Goal: Task Accomplishment & Management: Manage account settings

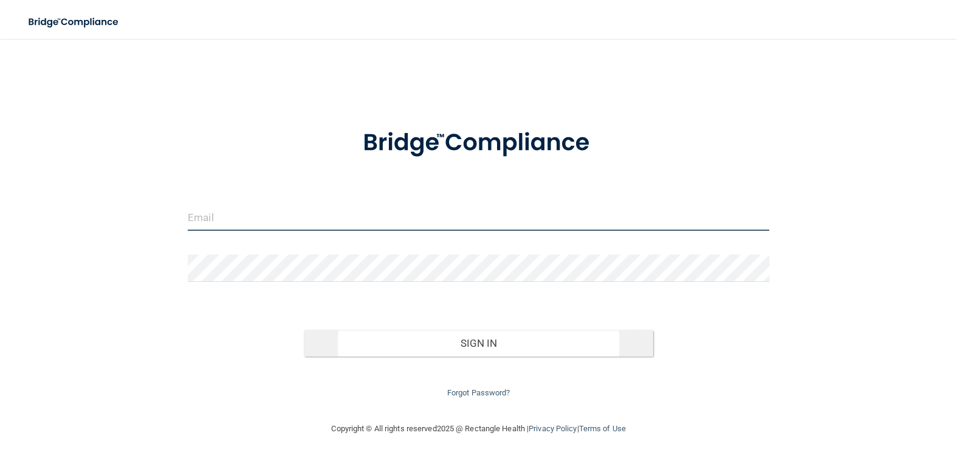
type input "[EMAIL_ADDRESS][DOMAIN_NAME]"
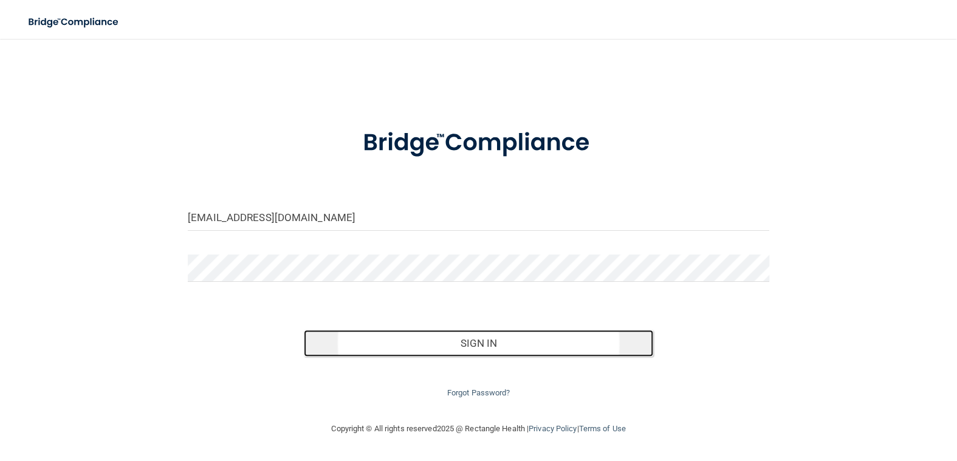
click at [489, 347] on button "Sign In" at bounding box center [478, 343] width 349 height 27
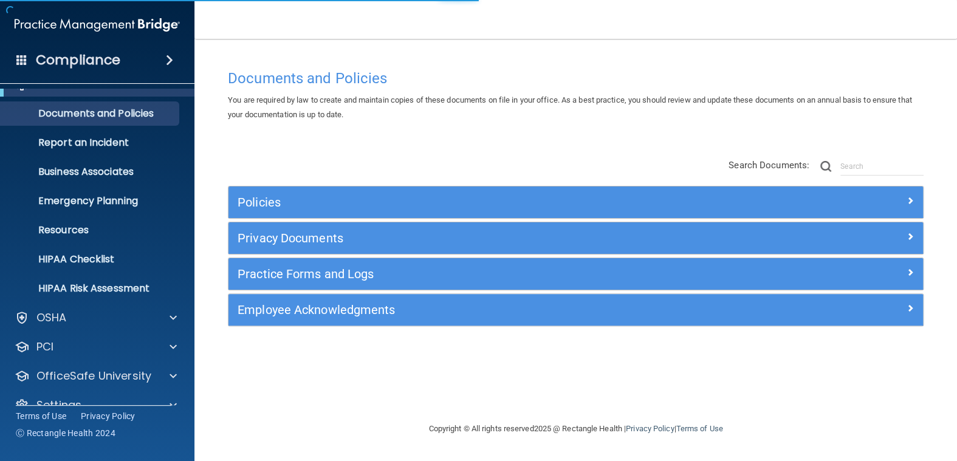
scroll to position [43, 0]
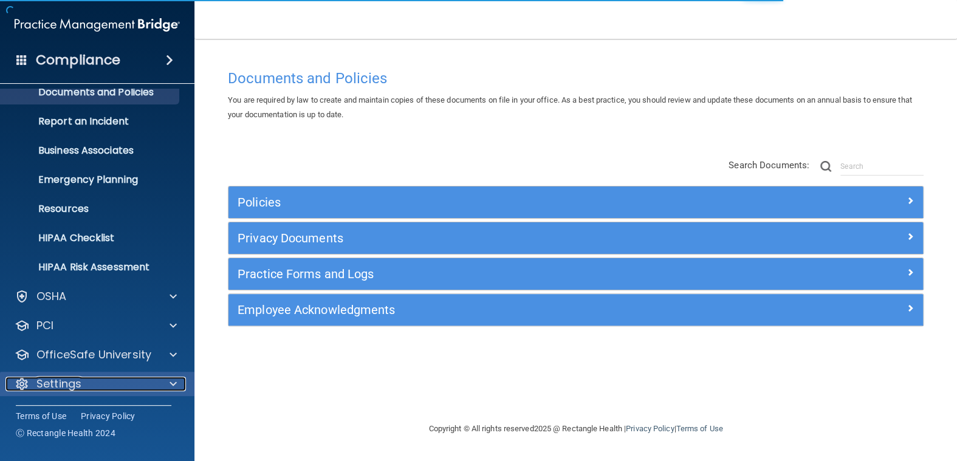
click at [172, 383] on span at bounding box center [172, 384] width 7 height 15
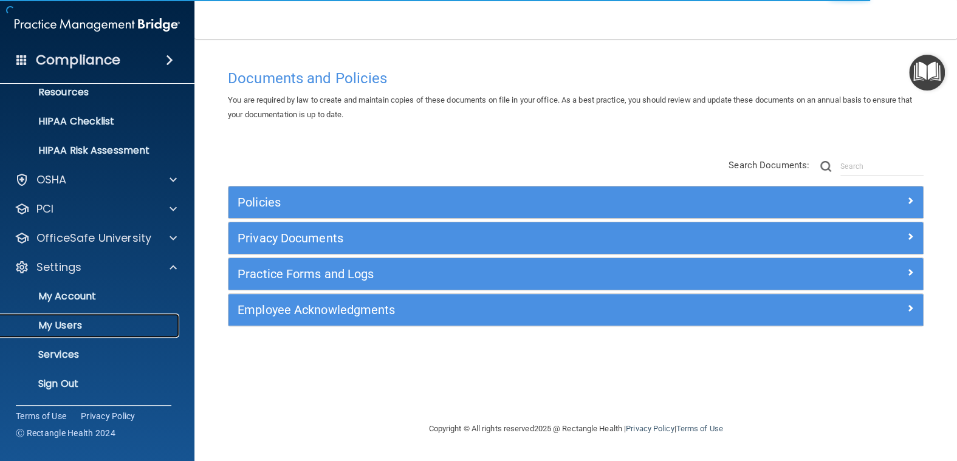
click at [72, 319] on p "My Users" at bounding box center [91, 325] width 166 height 12
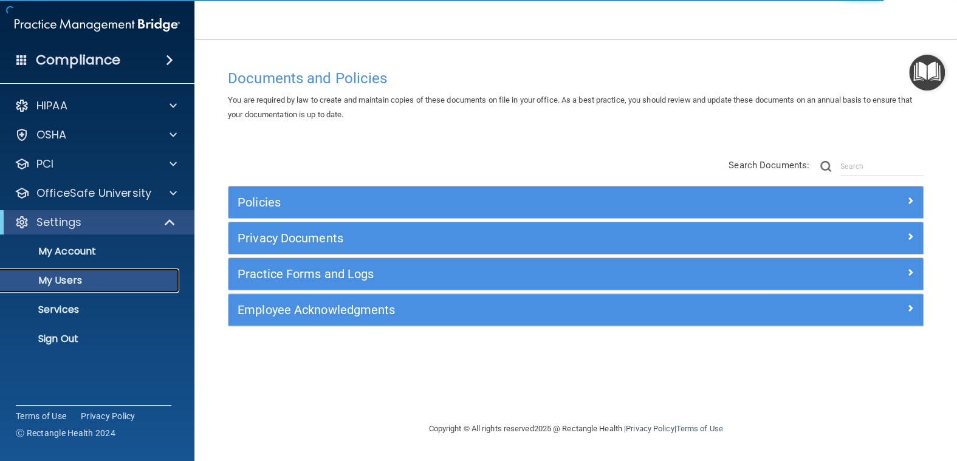
select select "20"
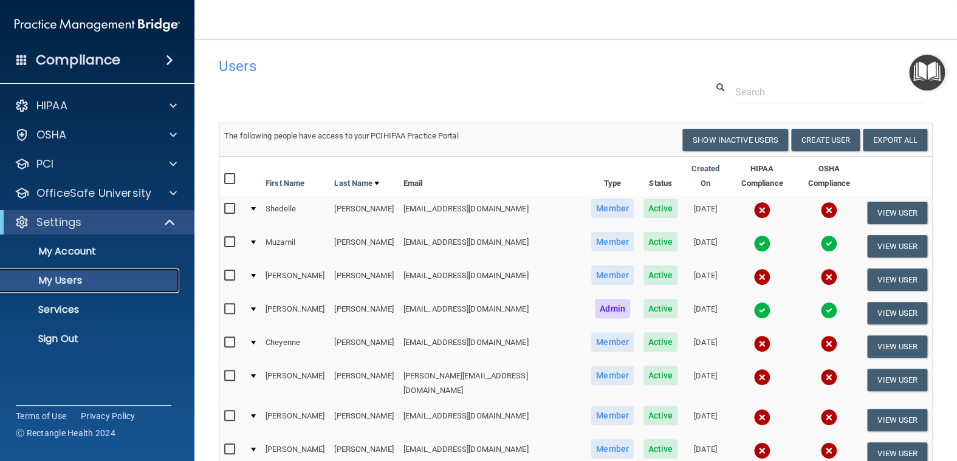
scroll to position [61, 0]
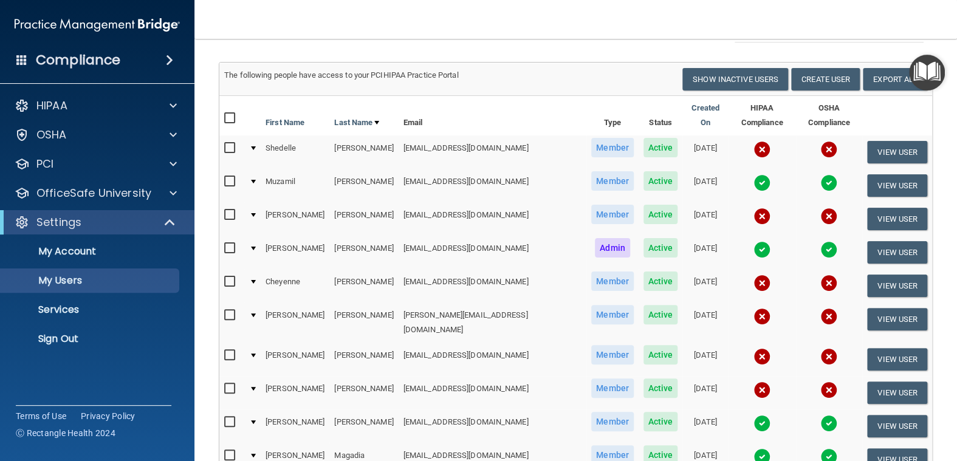
click at [233, 277] on input "checkbox" at bounding box center [231, 282] width 14 height 10
checkbox input "true"
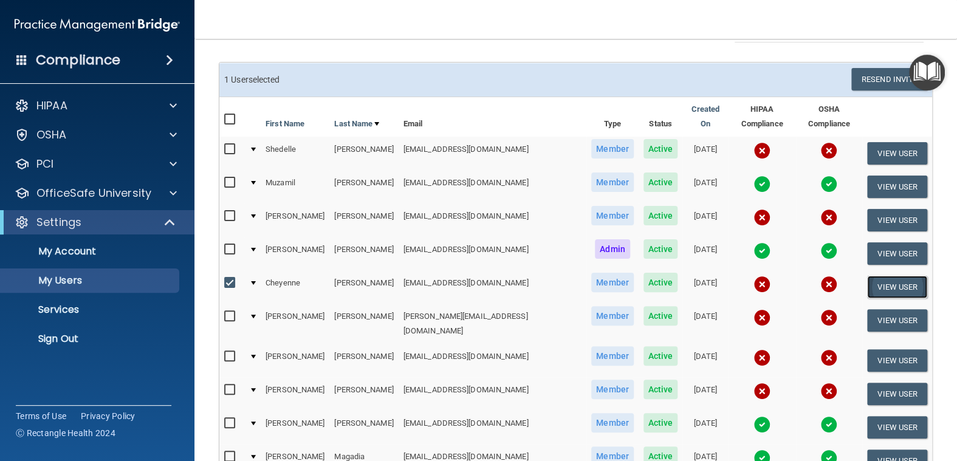
click at [884, 276] on button "View User" at bounding box center [897, 287] width 60 height 22
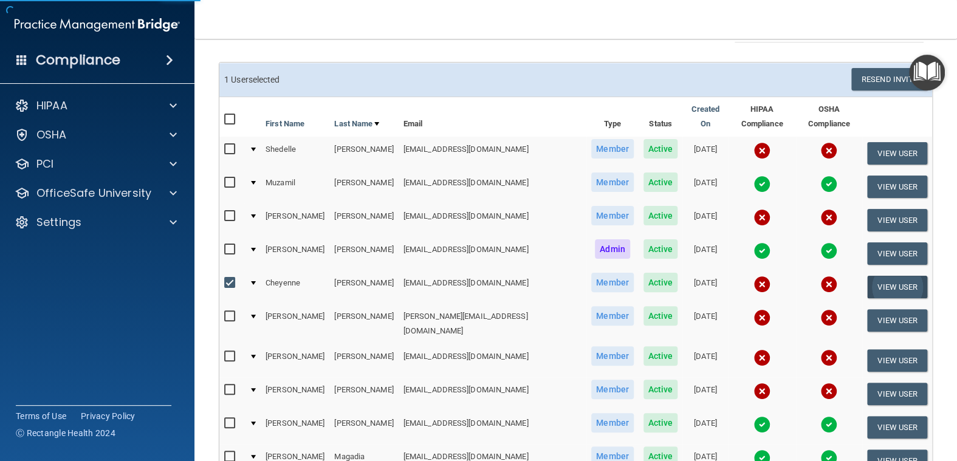
select select "practice_member"
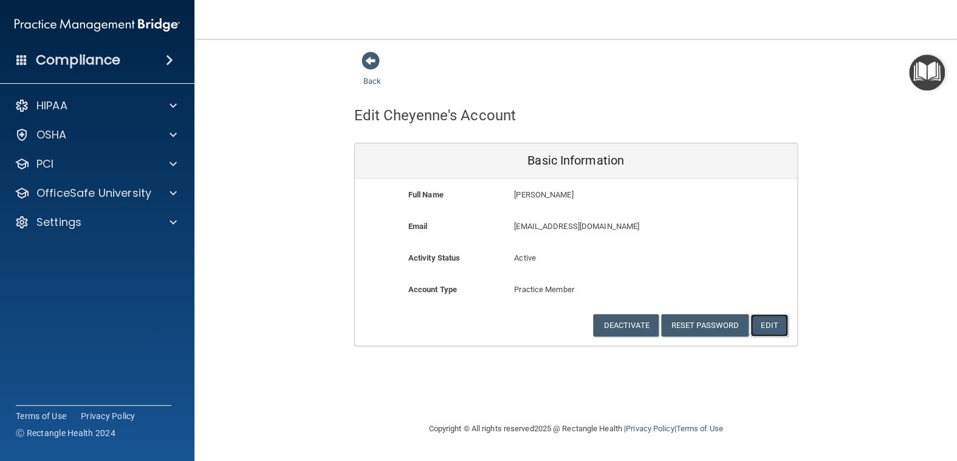
click at [759, 321] on button "Edit" at bounding box center [768, 325] width 37 height 22
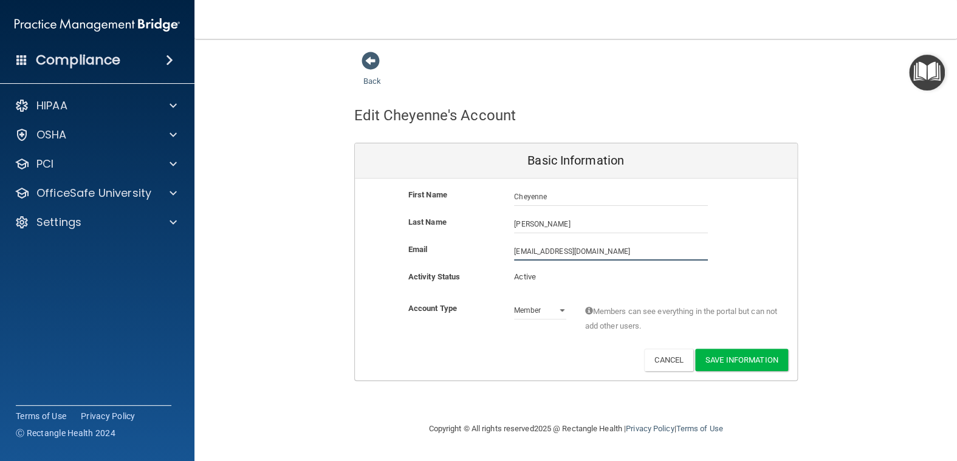
click at [553, 251] on input "[EMAIL_ADDRESS][DOMAIN_NAME]" at bounding box center [611, 251] width 194 height 18
click at [592, 248] on input "[EMAIL_ADDRESS][DOMAIN_NAME]" at bounding box center [611, 251] width 194 height 18
click at [521, 252] on input "[EMAIL_ADDRESS][DOMAIN_NAME]" at bounding box center [611, 251] width 194 height 18
type input "[EMAIL_ADDRESS][DOMAIN_NAME]"
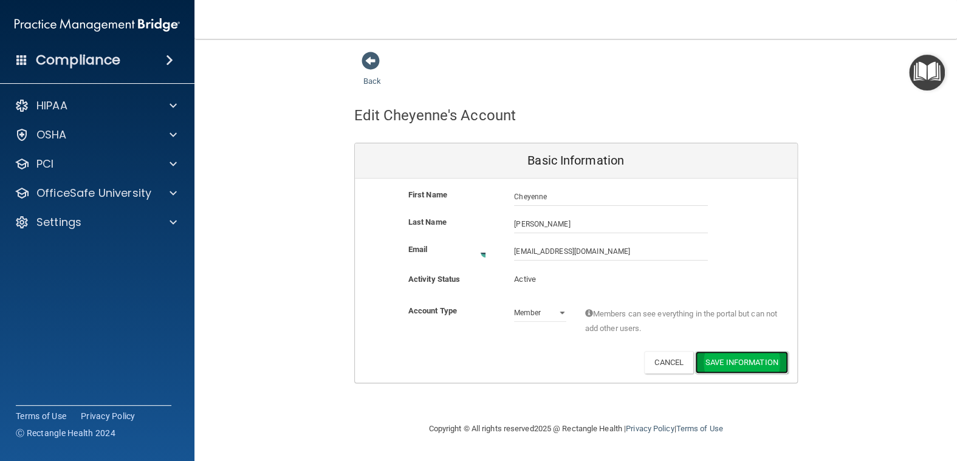
click at [749, 357] on button "Save Information" at bounding box center [741, 362] width 93 height 22
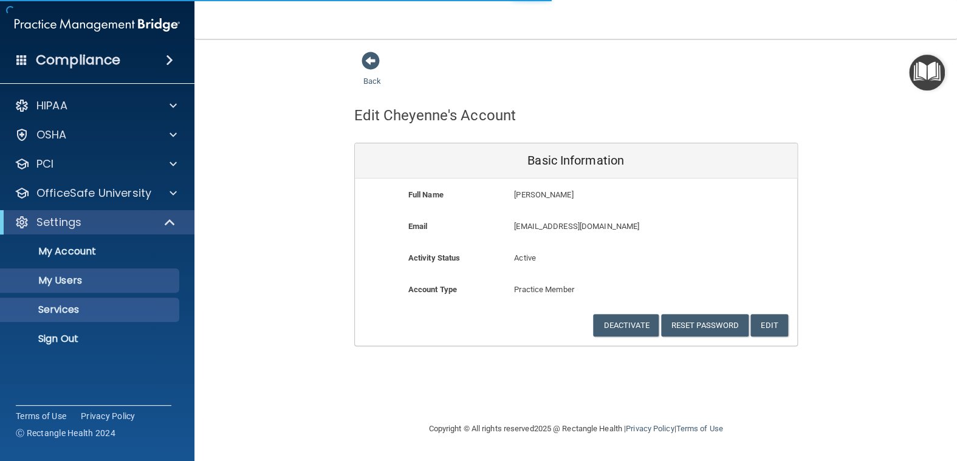
select select "20"
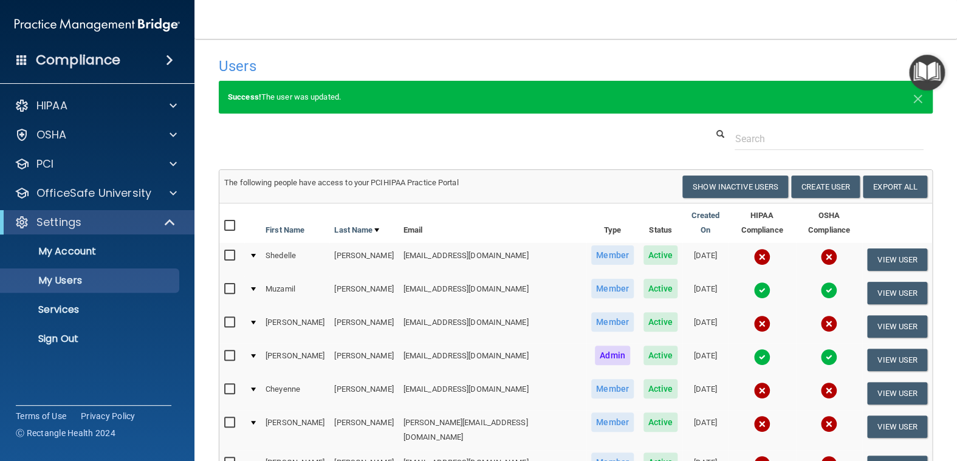
click at [227, 384] on input "checkbox" at bounding box center [231, 389] width 14 height 10
checkbox input "true"
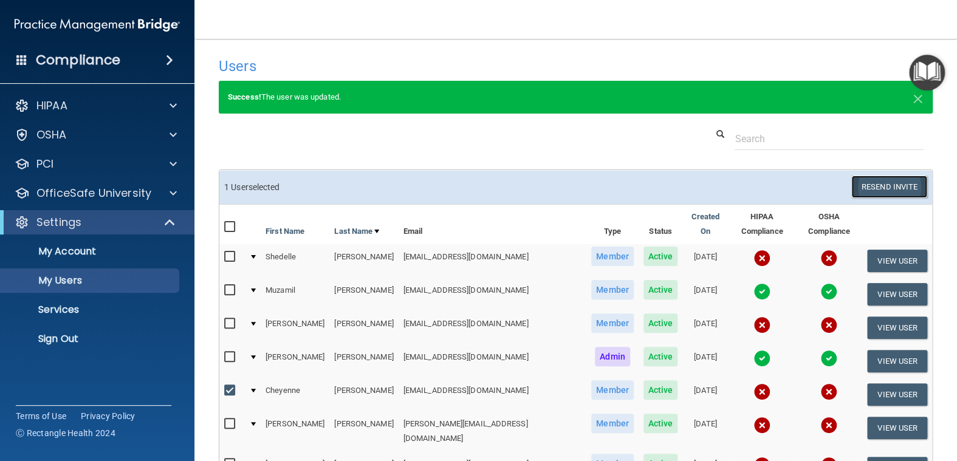
click at [872, 184] on button "Resend Invite" at bounding box center [889, 187] width 76 height 22
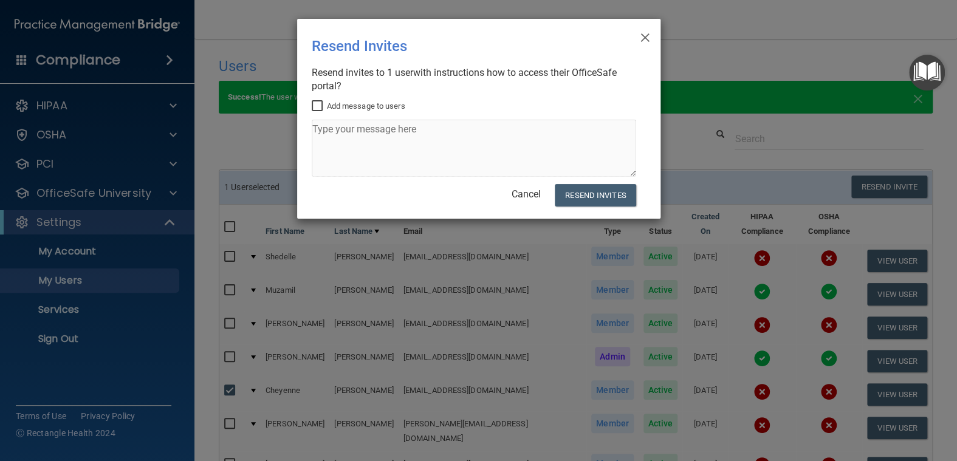
click at [319, 106] on input "Add message to users" at bounding box center [319, 106] width 14 height 10
checkbox input "true"
click at [323, 131] on textarea at bounding box center [474, 148] width 324 height 57
type textarea "Please let me know whether you received the invitation."
click at [593, 193] on button "Resend Invites" at bounding box center [595, 195] width 81 height 22
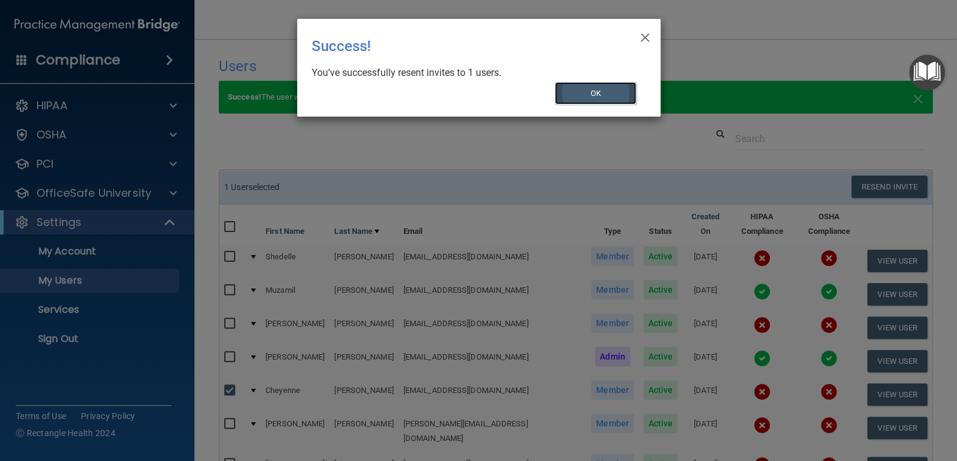
click at [584, 87] on button "OK" at bounding box center [595, 93] width 81 height 22
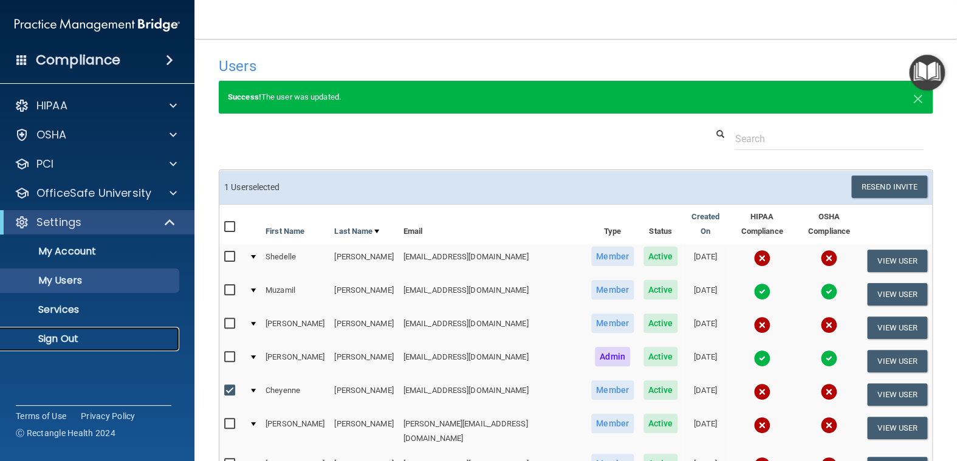
click at [67, 336] on p "Sign Out" at bounding box center [91, 339] width 166 height 12
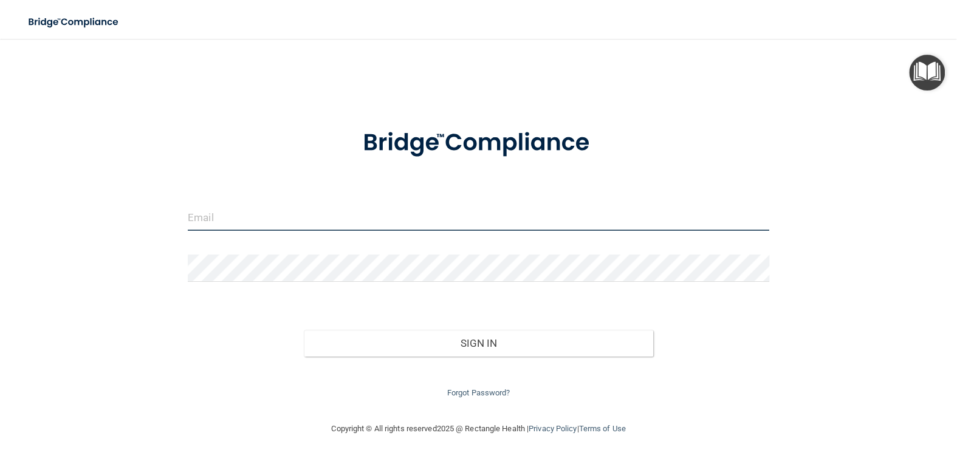
type input "[EMAIL_ADDRESS][DOMAIN_NAME]"
